Goal: Information Seeking & Learning: Learn about a topic

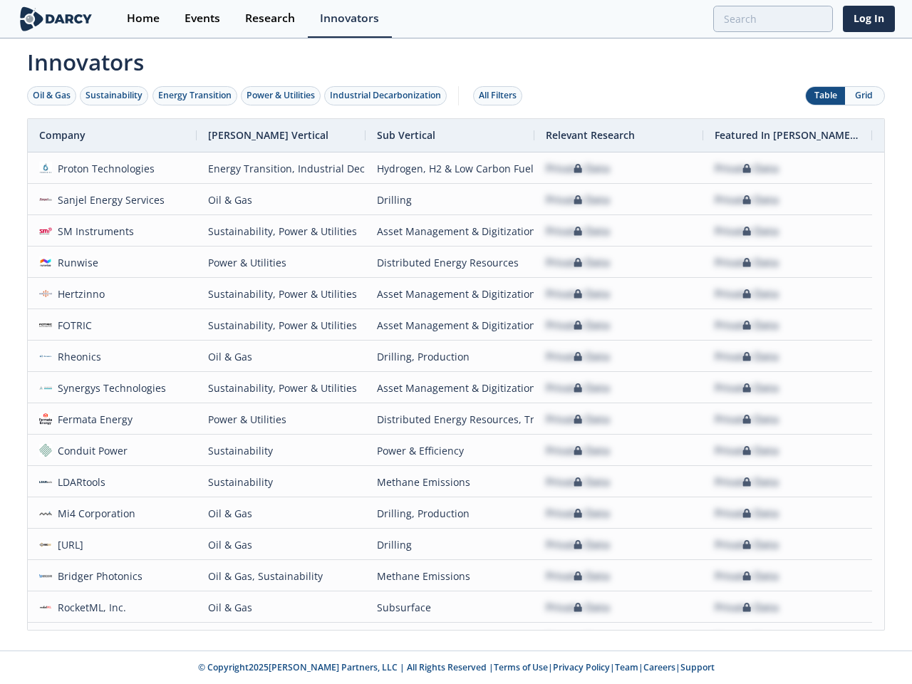
click at [52, 96] on div "Oil & Gas" at bounding box center [52, 95] width 38 height 13
click at [115, 96] on div "Sustainability" at bounding box center [114, 95] width 57 height 13
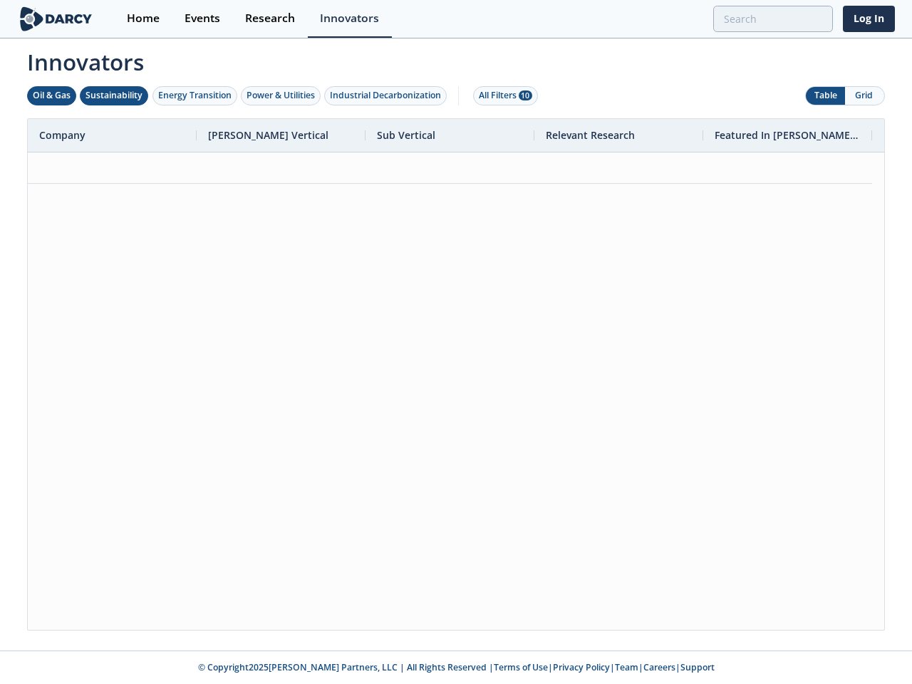
click at [195, 96] on div "Energy Transition" at bounding box center [194, 95] width 73 height 13
click at [282, 96] on div "Power & Utilities" at bounding box center [281, 95] width 68 height 13
click at [388, 96] on div "Industrial Decarbonization" at bounding box center [385, 95] width 111 height 13
